Goal: Navigation & Orientation: Find specific page/section

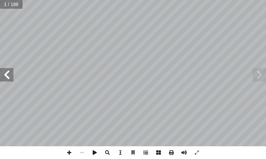
click at [145, 153] on span at bounding box center [145, 152] width 13 height 13
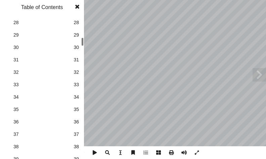
click at [75, 147] on span "38" at bounding box center [76, 146] width 5 height 7
click at [76, 9] on span at bounding box center [77, 6] width 12 height 13
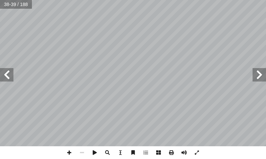
click at [10, 75] on span at bounding box center [6, 74] width 13 height 13
click at [7, 78] on span at bounding box center [6, 74] width 13 height 13
click at [67, 152] on span at bounding box center [69, 152] width 13 height 13
click at [266, 45] on html "الصفحة الرئيسية الصف الأول الصف الثاني الصف الثالث الصف الرابع الصف الخامس الصف…" at bounding box center [133, 22] width 266 height 45
